Goal: Book appointment/travel/reservation

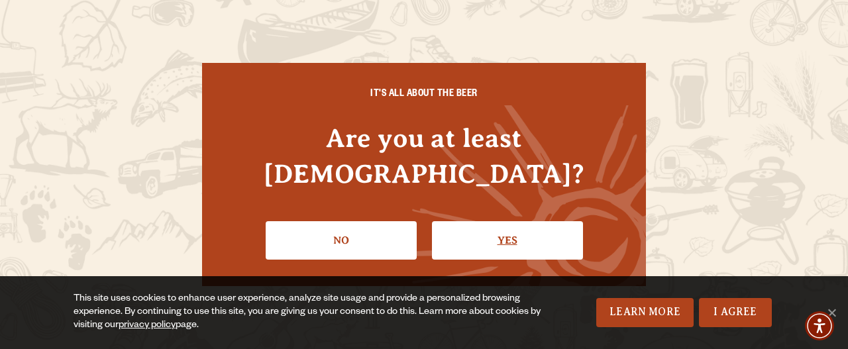
click at [472, 231] on link "Yes" at bounding box center [507, 240] width 151 height 38
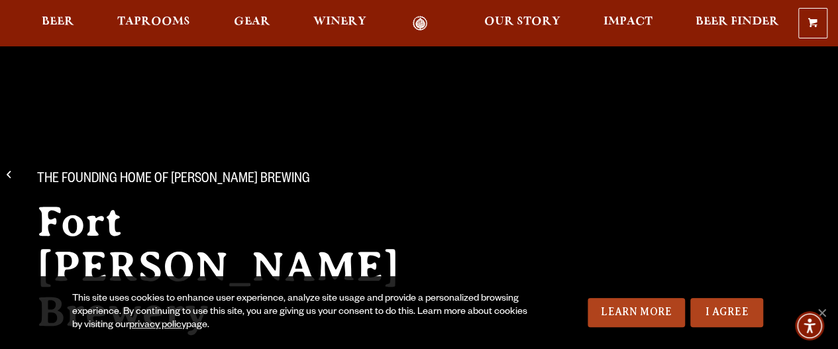
scroll to position [28, 0]
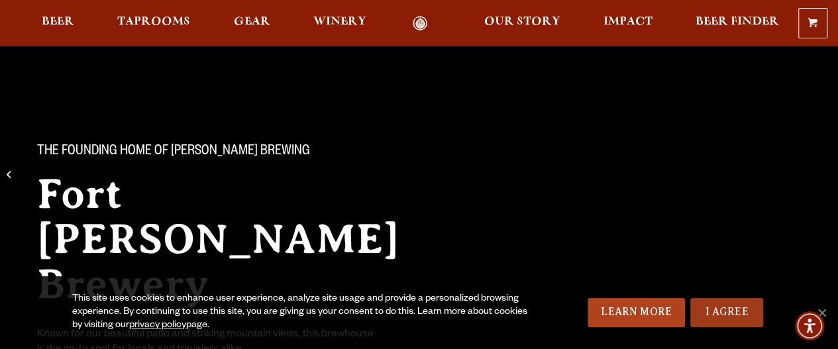
click at [731, 309] on link "I Agree" at bounding box center [726, 312] width 73 height 29
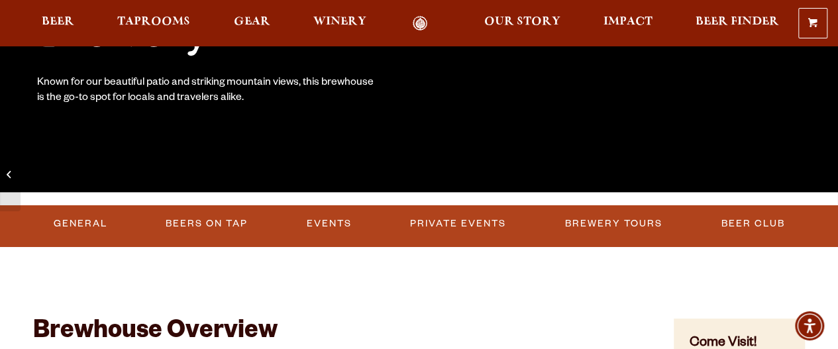
scroll to position [281, 0]
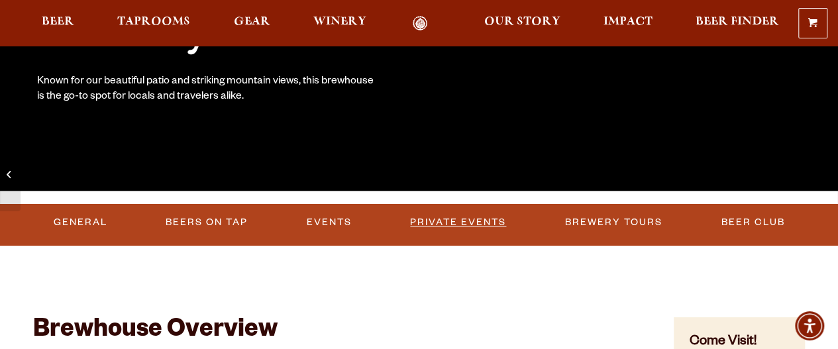
click at [429, 219] on link "Private Events" at bounding box center [458, 222] width 107 height 30
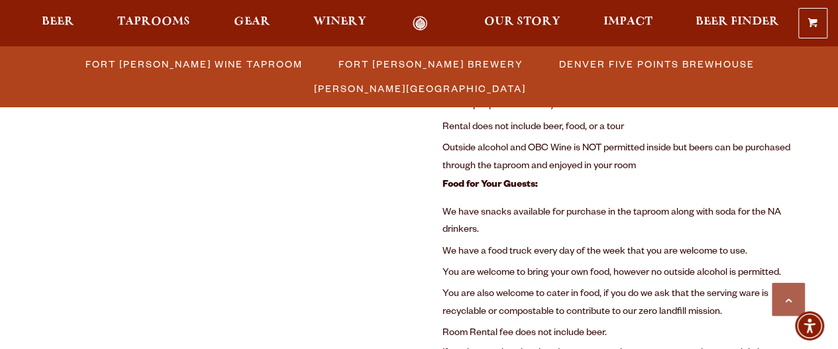
scroll to position [918, 0]
